Goal: Task Accomplishment & Management: Use online tool/utility

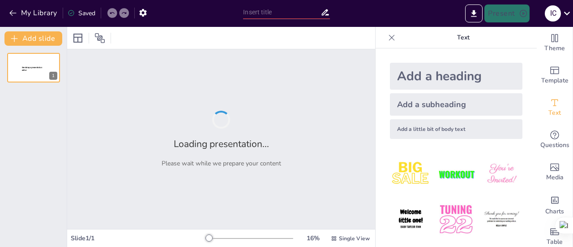
type input "Миротворчі факти через призму натуральних чисел"
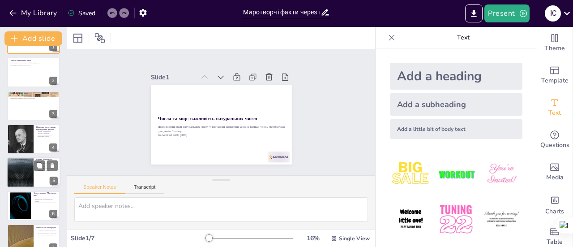
scroll to position [43, 0]
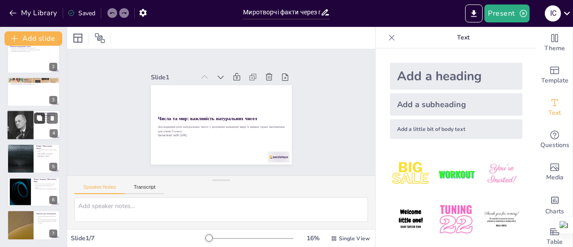
click at [39, 121] on icon at bounding box center [39, 118] width 6 height 6
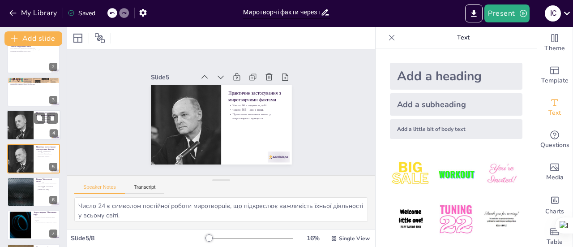
scroll to position [55, 0]
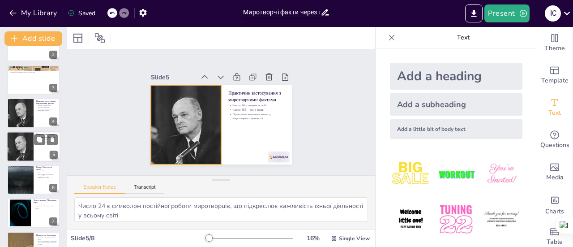
click at [30, 153] on div at bounding box center [20, 146] width 27 height 42
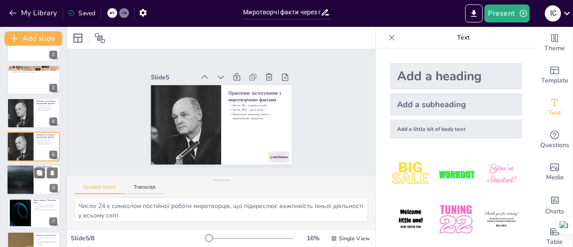
click at [29, 181] on div at bounding box center [20, 179] width 54 height 30
type textarea "Вправа допомагає учням зрозуміти, як числа можуть ілюструвати важливі факти про…"
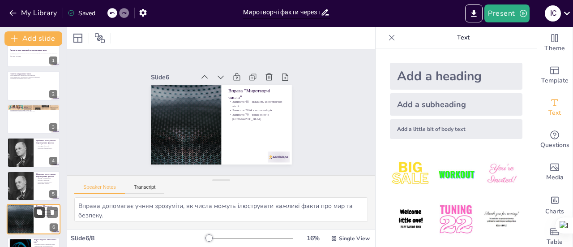
scroll to position [76, 0]
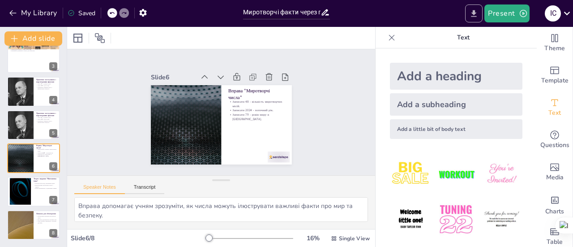
click at [475, 12] on icon "Export to PowerPoint" at bounding box center [474, 13] width 5 height 7
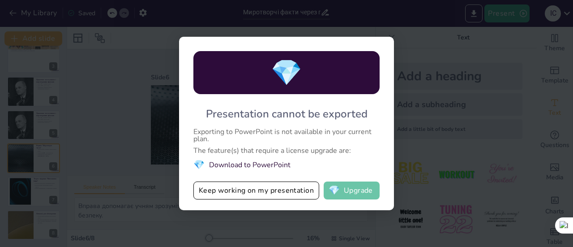
click at [342, 189] on button "💎 Upgrade" at bounding box center [352, 190] width 56 height 18
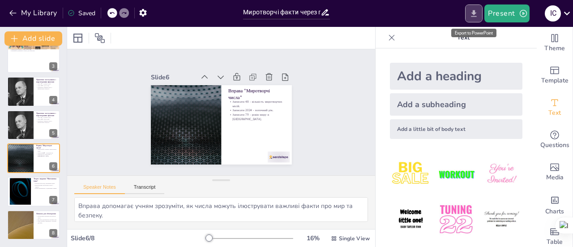
click at [482, 15] on button "Export to PowerPoint" at bounding box center [473, 13] width 17 height 18
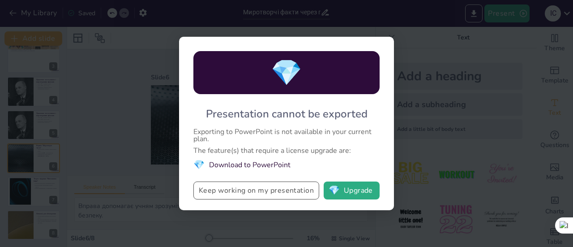
click at [280, 189] on button "Keep working on my presentation" at bounding box center [256, 190] width 126 height 18
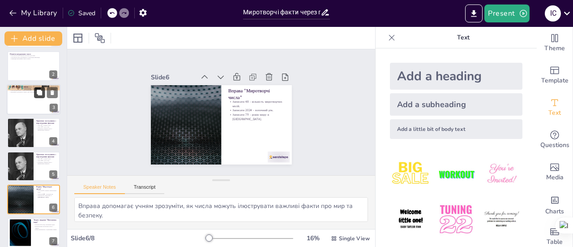
scroll to position [0, 0]
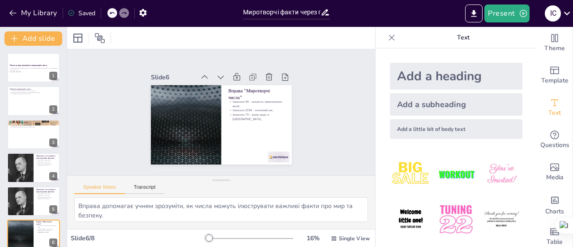
click at [326, 14] on icon at bounding box center [325, 12] width 9 height 9
click at [463, 13] on div "Present І С" at bounding box center [454, 13] width 239 height 18
click at [472, 15] on icon "Export to PowerPoint" at bounding box center [473, 13] width 9 height 9
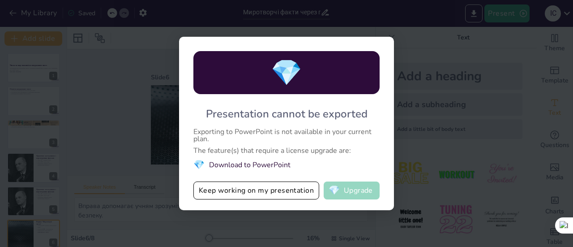
click at [340, 189] on span "💎" at bounding box center [334, 190] width 11 height 9
